Goal: Register for event/course

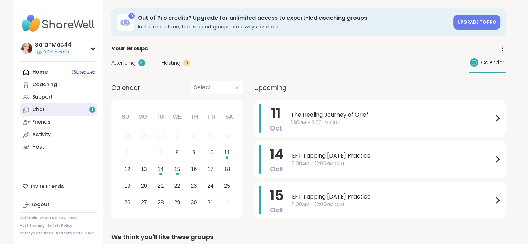
click at [45, 108] on link "Chat 1" at bounding box center [58, 109] width 77 height 13
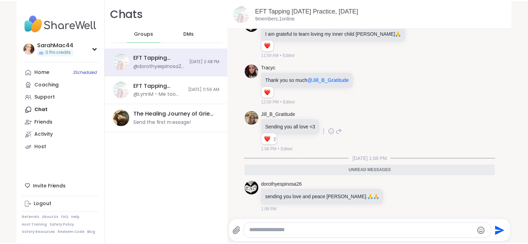
scroll to position [1151, 0]
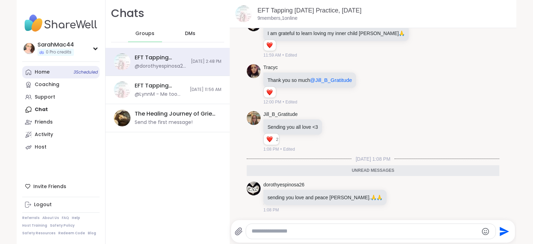
click at [52, 69] on link "Home 3 Scheduled" at bounding box center [60, 72] width 77 height 13
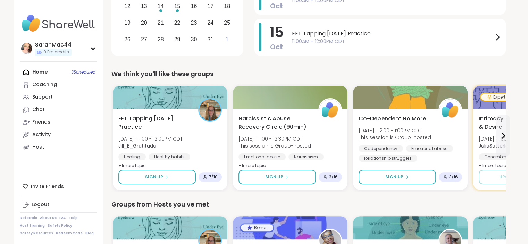
scroll to position [164, 0]
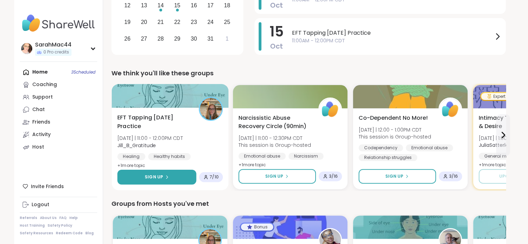
click at [163, 177] on div "Sign Up" at bounding box center [157, 177] width 24 height 6
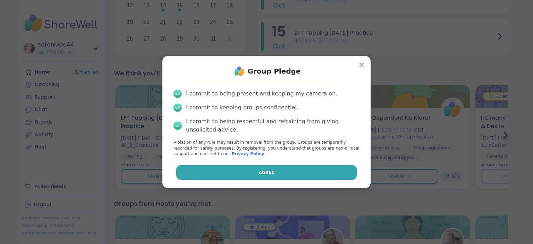
click at [186, 175] on button "Agree" at bounding box center [266, 172] width 181 height 15
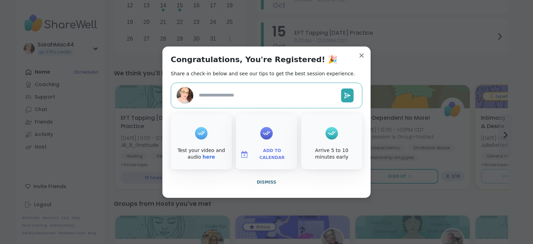
type textarea "*"
click at [264, 135] on icon at bounding box center [266, 133] width 11 height 11
click at [264, 155] on span "Add to Calendar" at bounding box center [272, 155] width 42 height 14
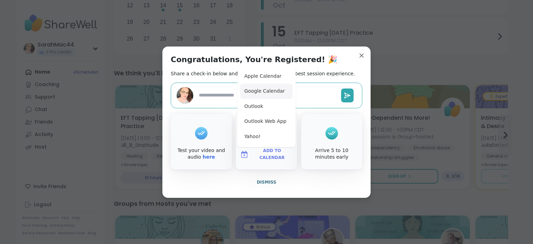
click at [265, 91] on button "Google Calendar" at bounding box center [266, 91] width 53 height 15
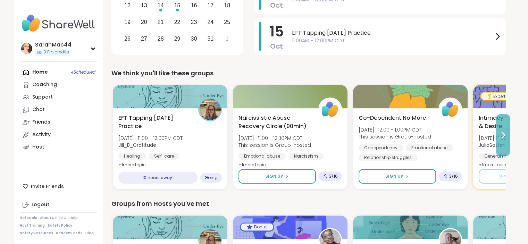
click at [502, 132] on icon at bounding box center [503, 135] width 3 height 6
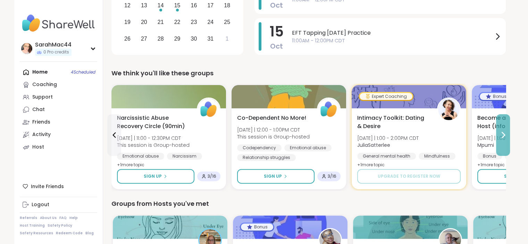
click at [502, 132] on icon at bounding box center [503, 135] width 3 height 6
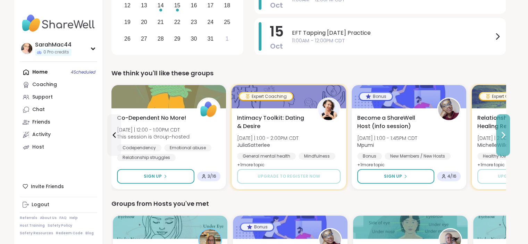
click at [502, 132] on icon at bounding box center [503, 135] width 3 height 6
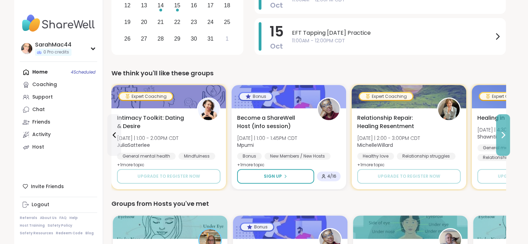
click at [502, 132] on icon at bounding box center [503, 135] width 3 height 6
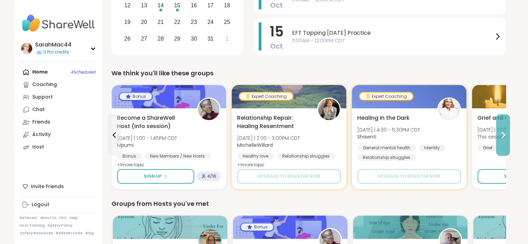
click at [502, 132] on icon at bounding box center [503, 135] width 3 height 6
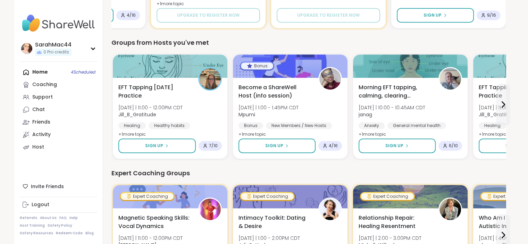
scroll to position [325, 0]
click at [481, 148] on button "Sign Up" at bounding box center [517, 146] width 79 height 15
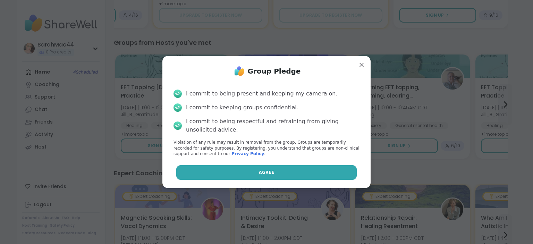
click at [264, 170] on span "Agree" at bounding box center [267, 172] width 16 height 6
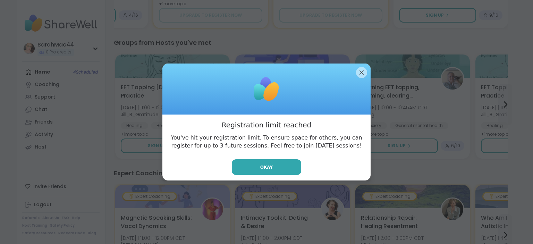
click at [264, 170] on button "Okay" at bounding box center [266, 167] width 69 height 16
